Goal: Information Seeking & Learning: Learn about a topic

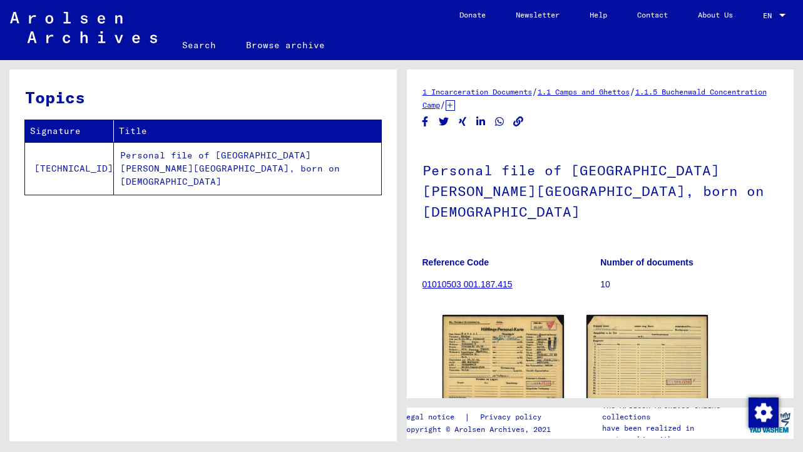
click at [281, 163] on td "Personal file of [GEOGRAPHIC_DATA][PERSON_NAME][GEOGRAPHIC_DATA], born on [DEMO…" at bounding box center [247, 168] width 267 height 53
click at [285, 155] on td "Personal file of [GEOGRAPHIC_DATA][PERSON_NAME][GEOGRAPHIC_DATA], born on [DEMO…" at bounding box center [247, 168] width 267 height 53
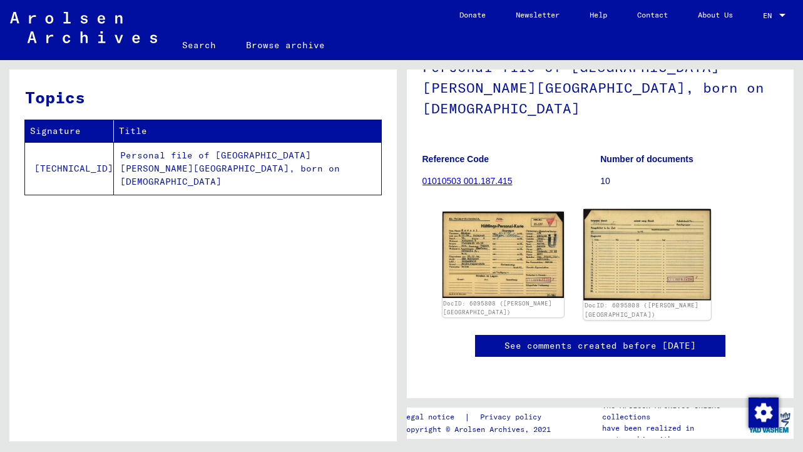
scroll to position [119, 0]
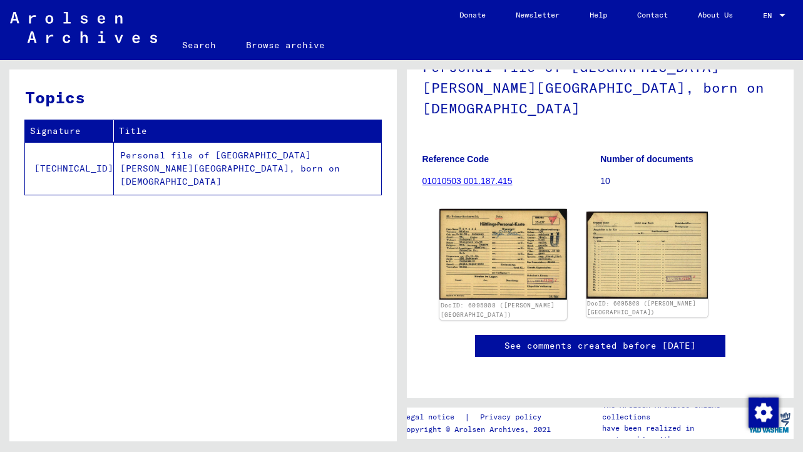
click at [502, 209] on img at bounding box center [503, 254] width 128 height 91
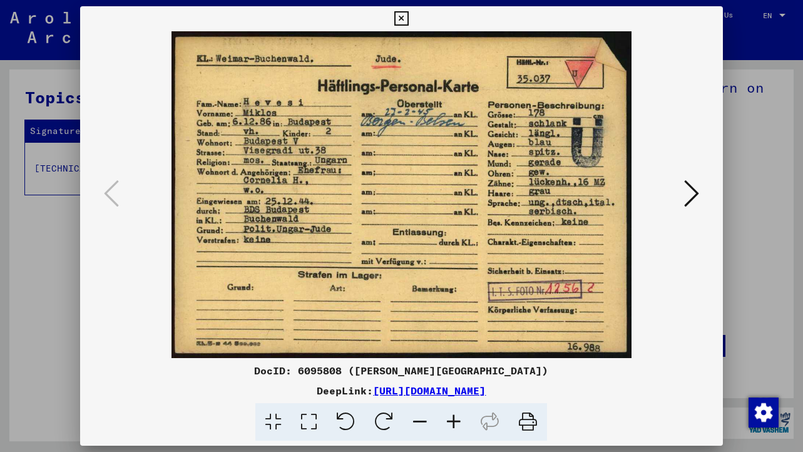
click at [539, 427] on icon at bounding box center [528, 422] width 38 height 38
click at [693, 194] on icon at bounding box center [691, 193] width 15 height 30
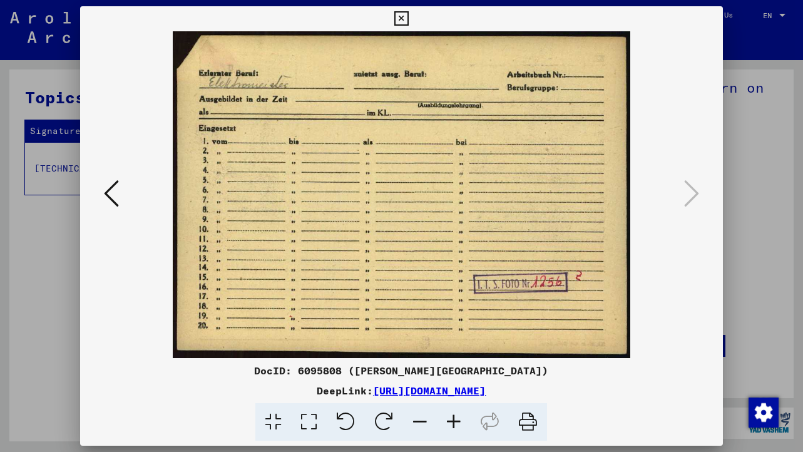
click at [312, 425] on icon at bounding box center [309, 422] width 36 height 38
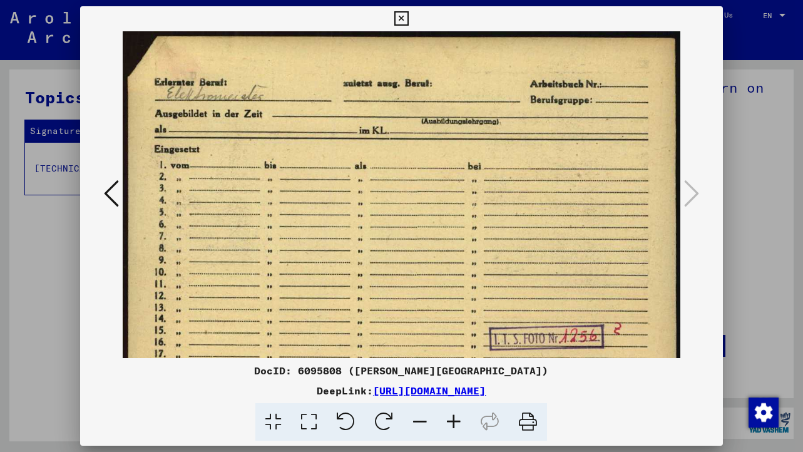
click at [532, 424] on icon at bounding box center [528, 422] width 38 height 38
click at [112, 193] on icon at bounding box center [111, 193] width 15 height 30
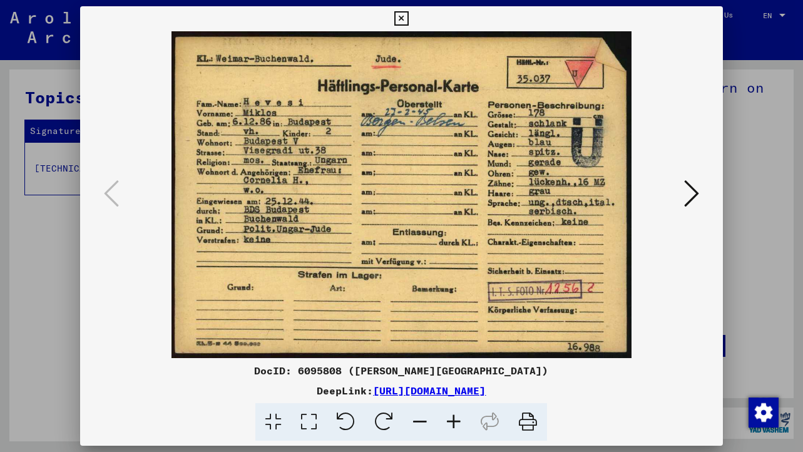
click at [703, 190] on div at bounding box center [401, 194] width 642 height 327
click at [760, 145] on div at bounding box center [401, 226] width 803 height 452
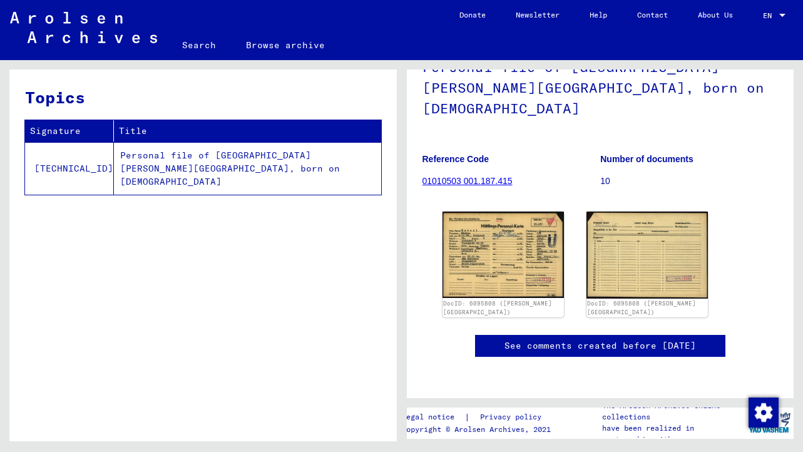
scroll to position [122, 0]
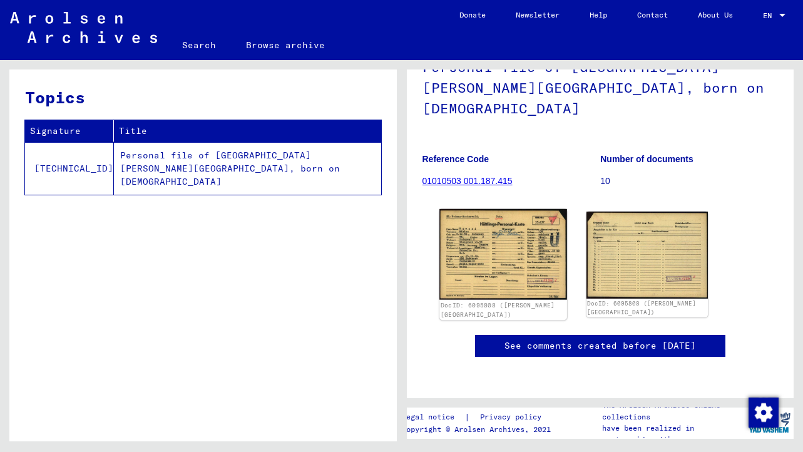
click at [527, 209] on img at bounding box center [503, 254] width 128 height 91
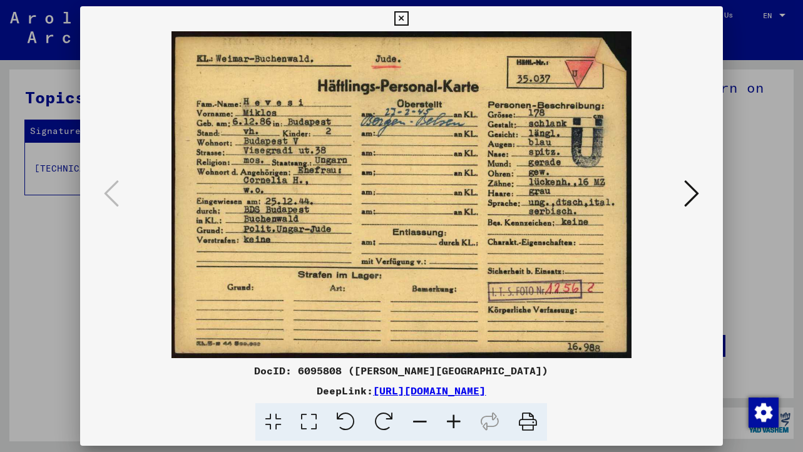
click at [681, 198] on button at bounding box center [691, 194] width 23 height 36
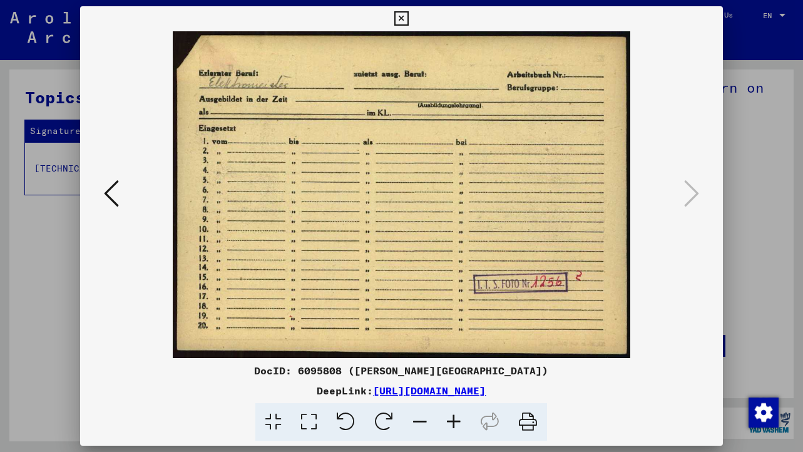
click at [107, 196] on icon at bounding box center [111, 193] width 15 height 30
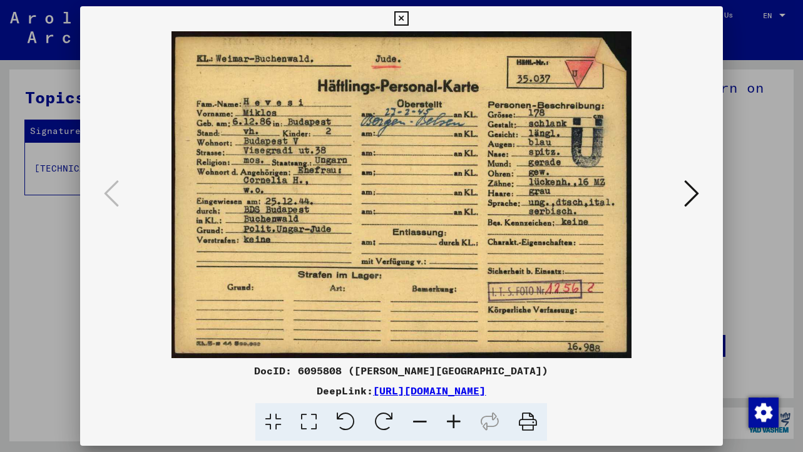
click at [478, 390] on link "[URL][DOMAIN_NAME]" at bounding box center [429, 390] width 113 height 13
click at [691, 196] on icon at bounding box center [691, 193] width 15 height 30
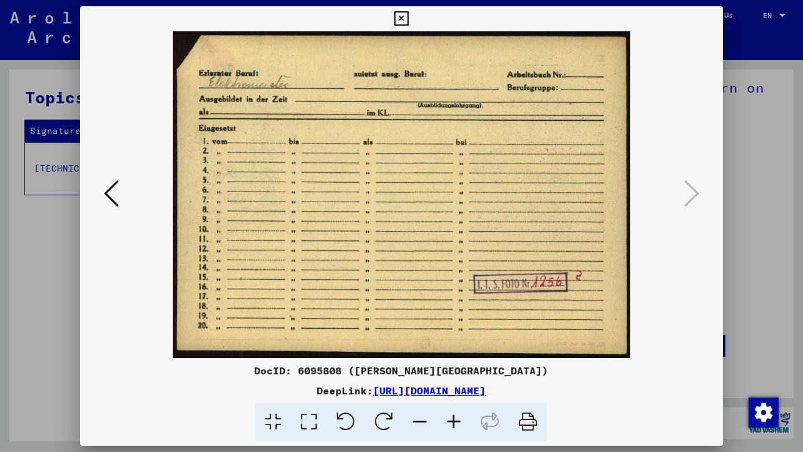
click at [105, 195] on icon at bounding box center [111, 193] width 15 height 30
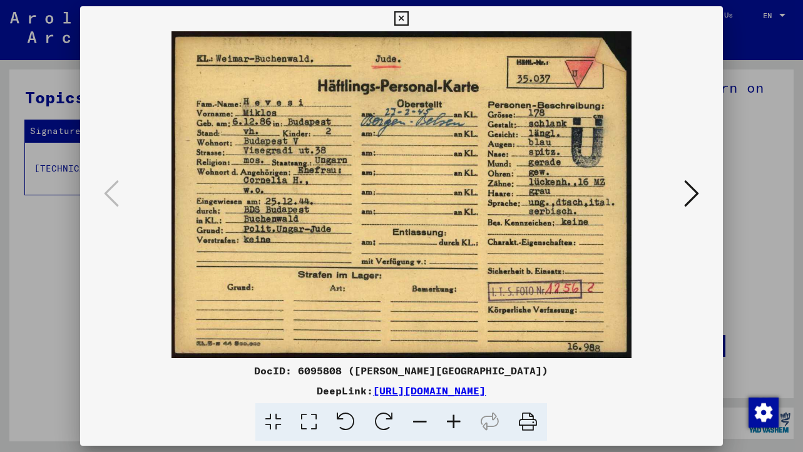
click at [402, 20] on icon at bounding box center [401, 18] width 14 height 15
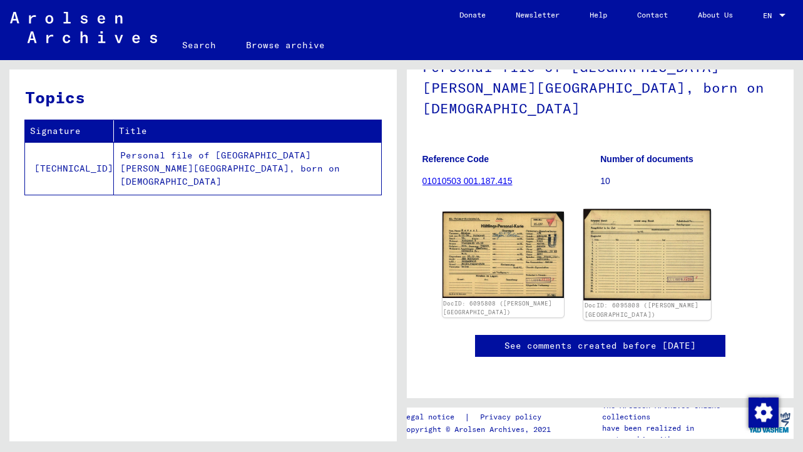
scroll to position [517, 0]
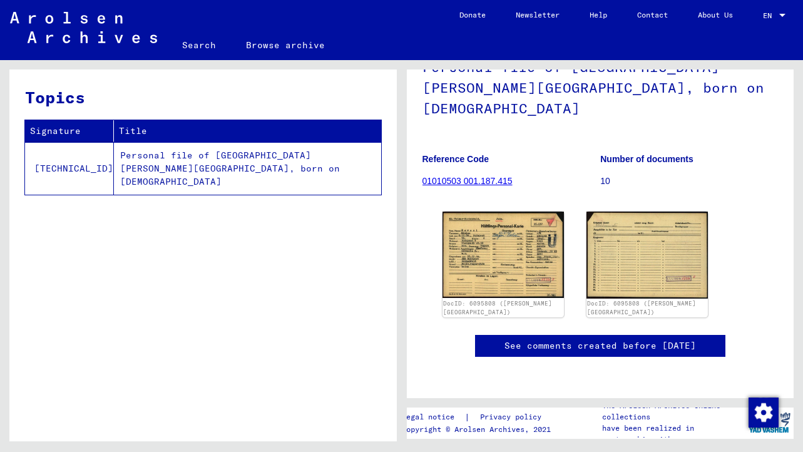
click at [265, 161] on td "Personal file of [GEOGRAPHIC_DATA][PERSON_NAME][GEOGRAPHIC_DATA], born on [DEMO…" at bounding box center [247, 168] width 267 height 53
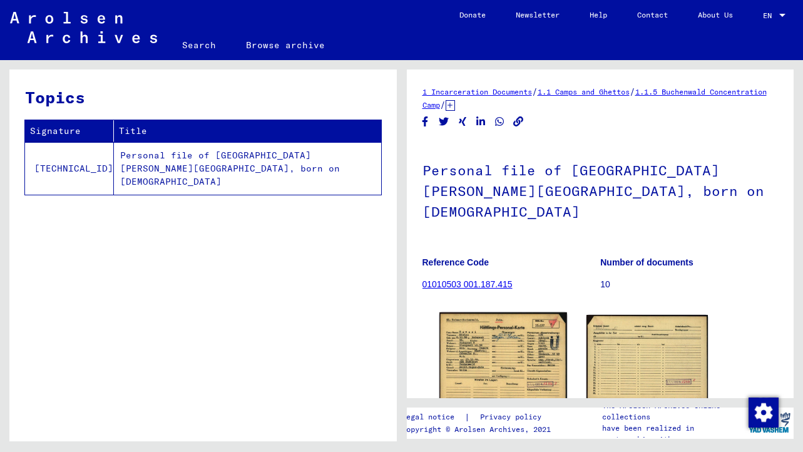
click at [507, 333] on img at bounding box center [503, 357] width 128 height 91
